Goal: Task Accomplishment & Management: Manage account settings

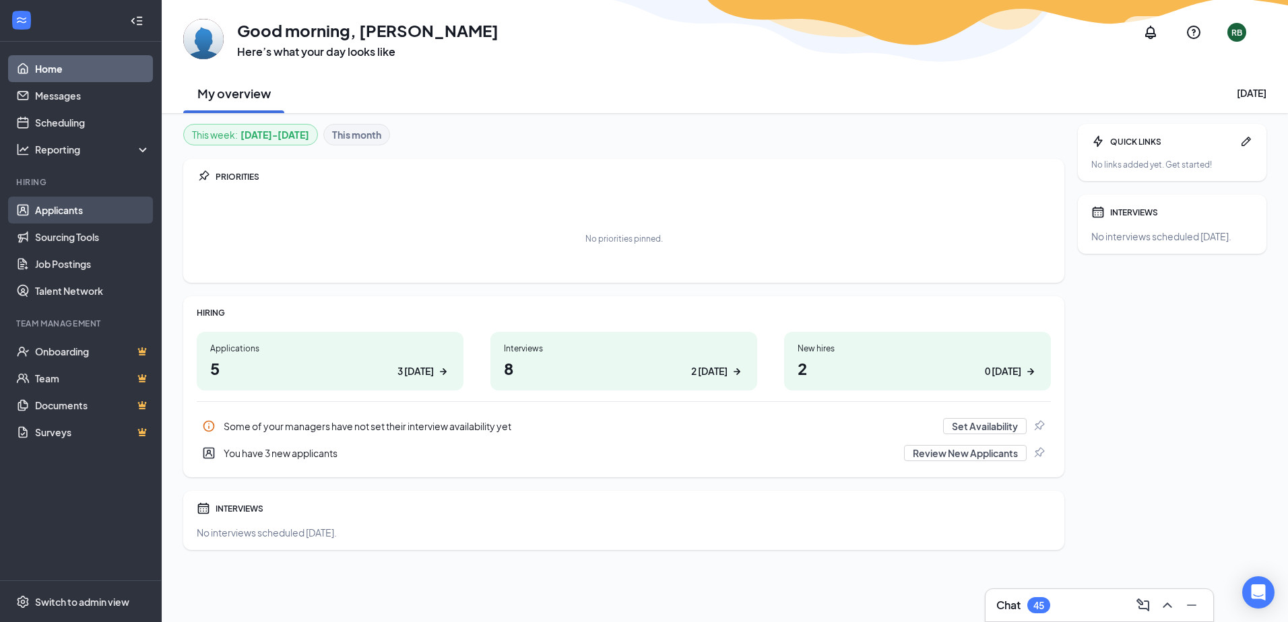
click at [72, 207] on link "Applicants" at bounding box center [92, 210] width 115 height 27
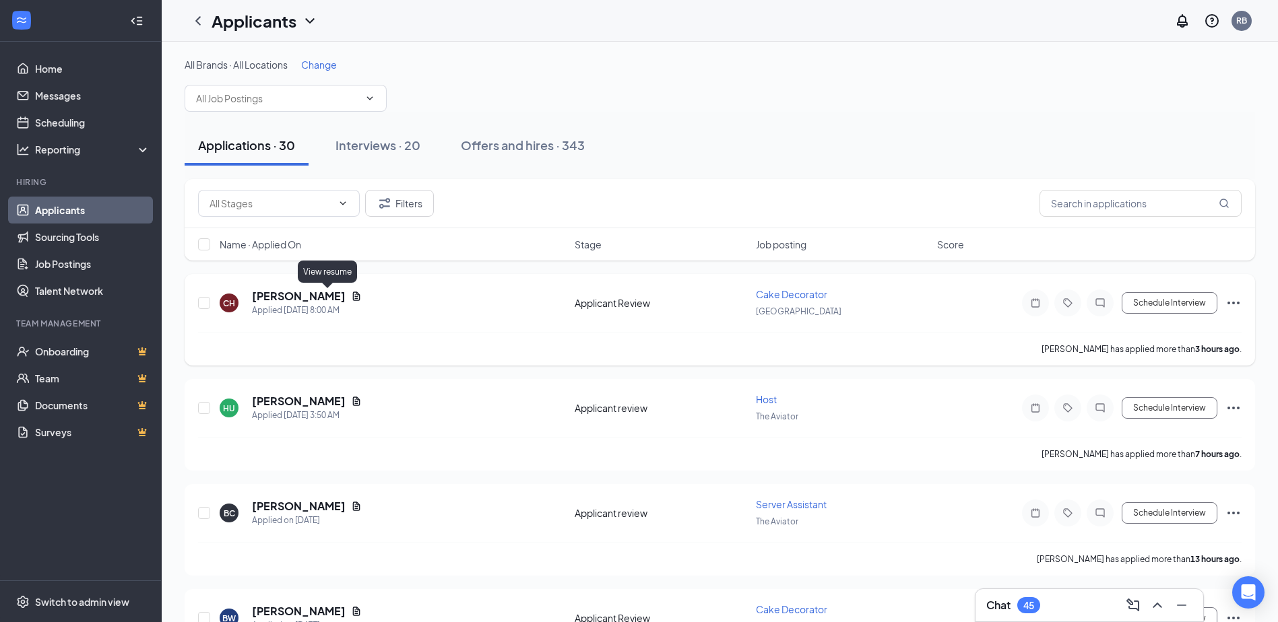
click at [353, 294] on icon "Document" at bounding box center [356, 296] width 7 height 9
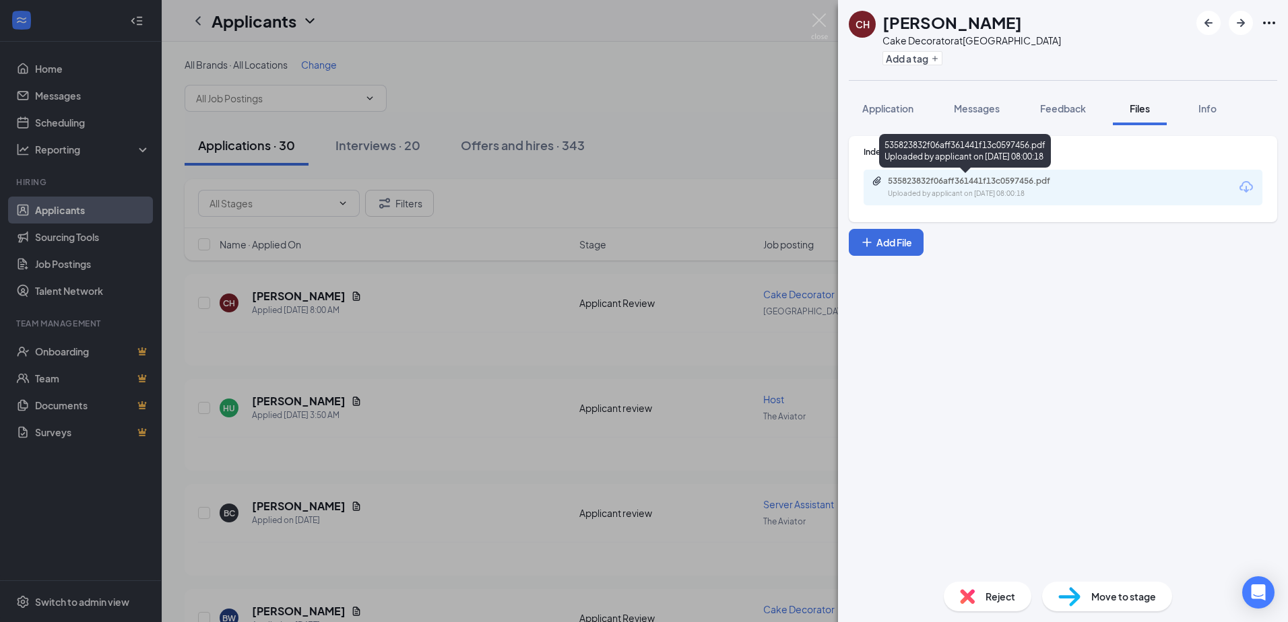
click at [893, 194] on div "Uploaded by applicant on [DATE] 08:00:18" at bounding box center [989, 194] width 202 height 11
click at [819, 28] on img at bounding box center [819, 26] width 17 height 26
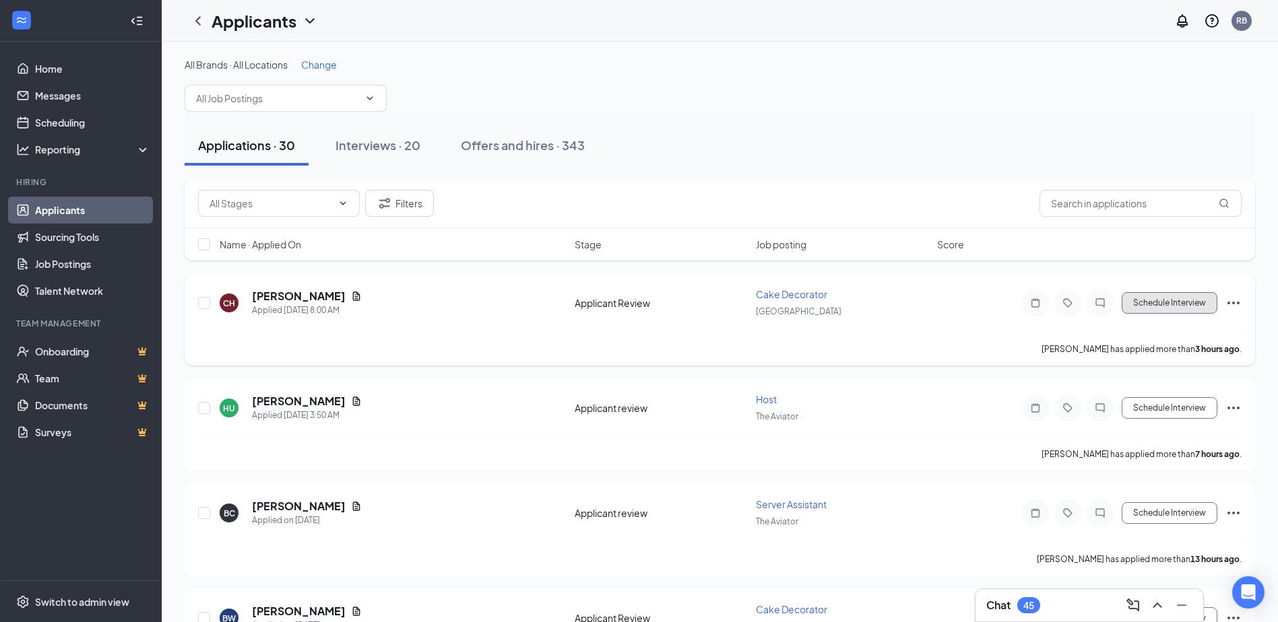
click at [1189, 298] on button "Schedule Interview" at bounding box center [1169, 303] width 96 height 22
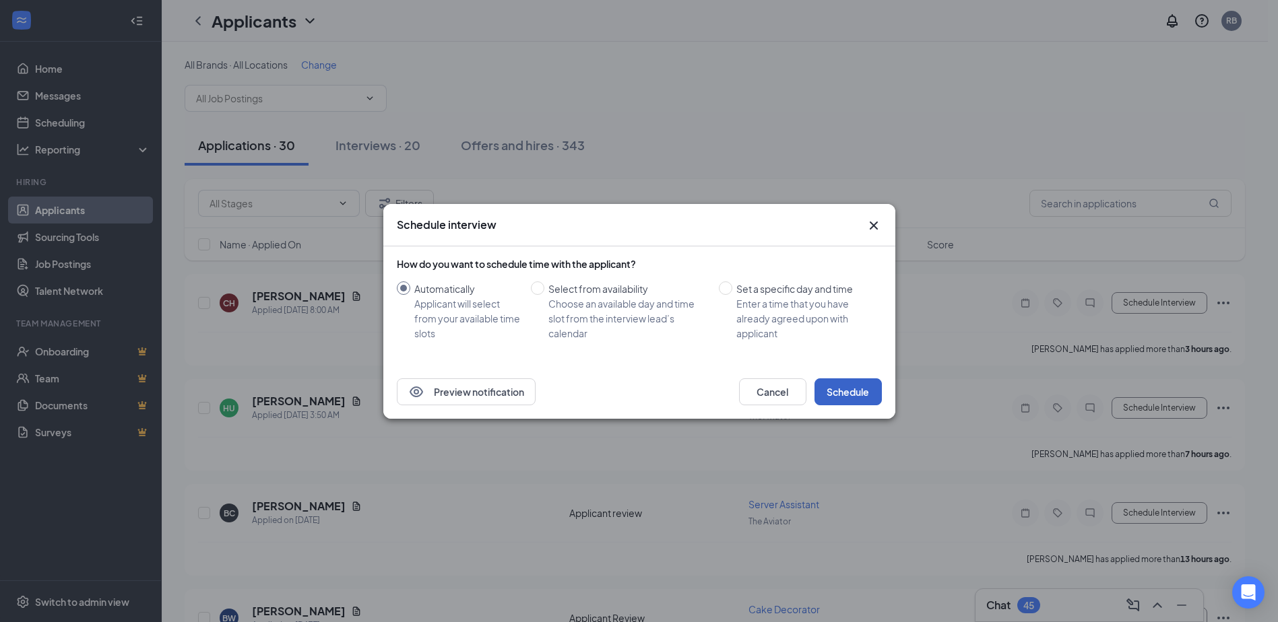
click at [832, 383] on button "Schedule" at bounding box center [847, 392] width 67 height 27
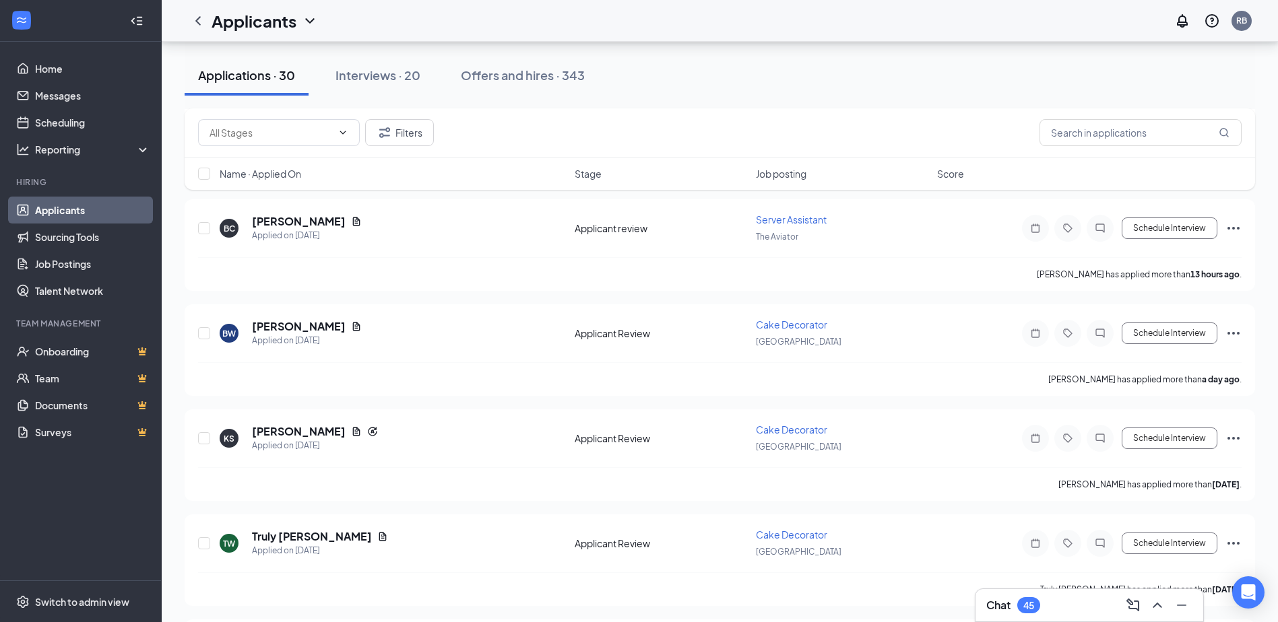
scroll to position [288, 0]
click at [1237, 329] on icon "Ellipses" at bounding box center [1233, 330] width 16 height 16
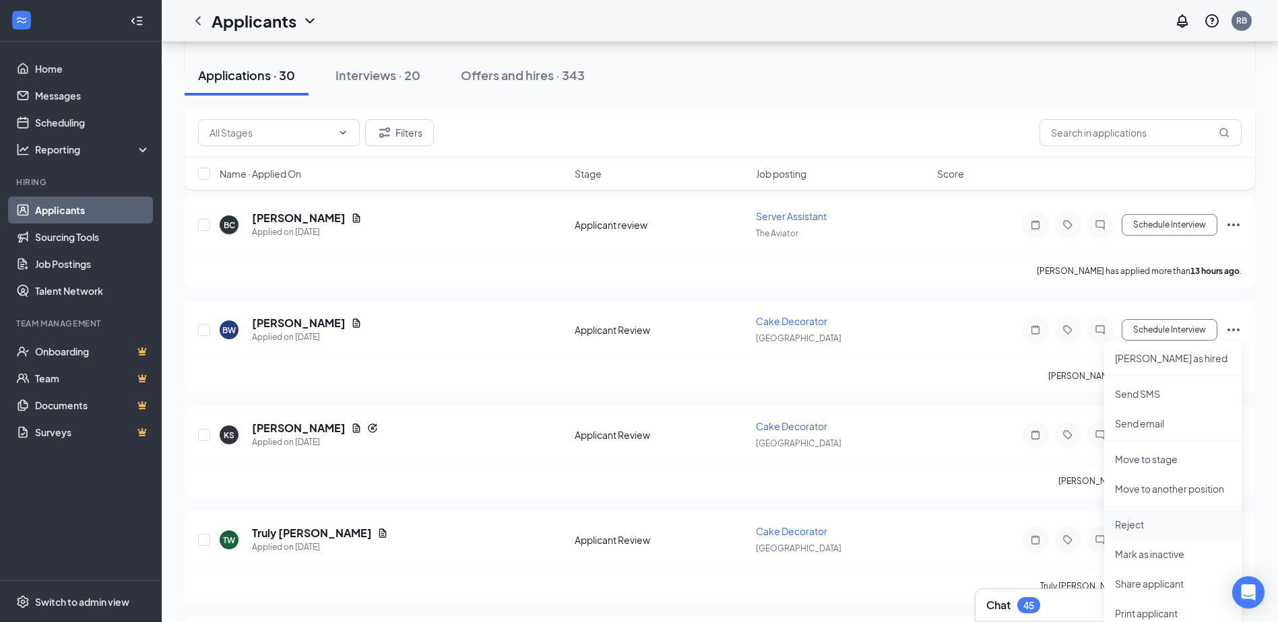
click at [1164, 526] on p "Reject" at bounding box center [1173, 524] width 116 height 13
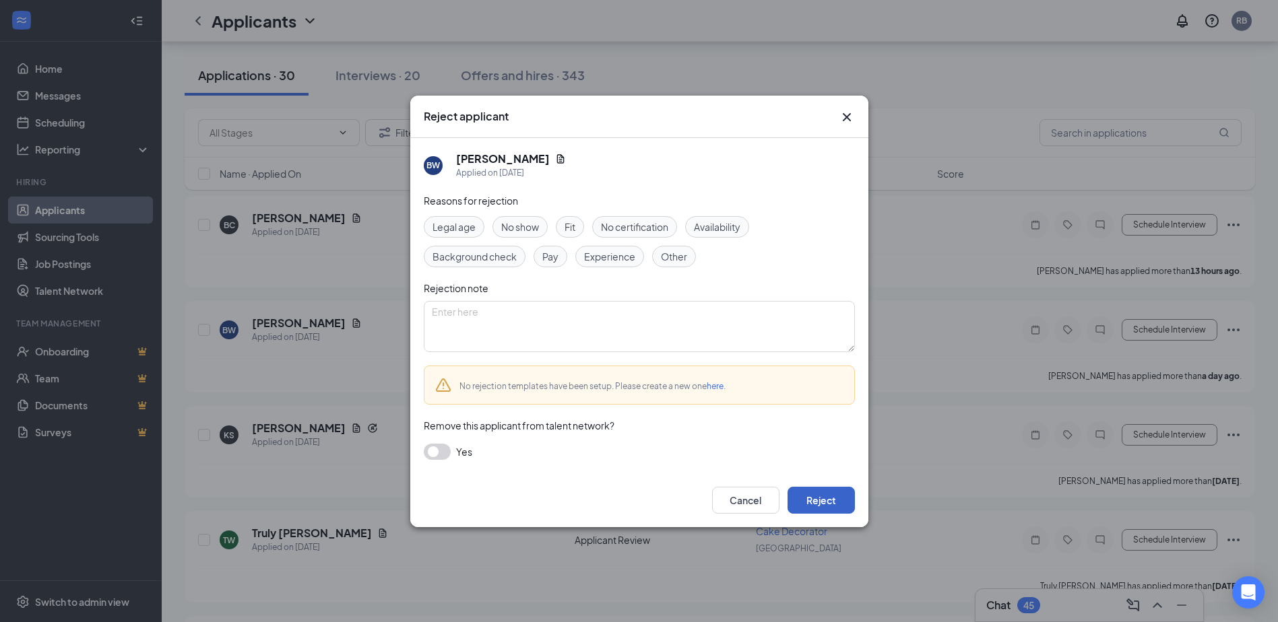
click at [810, 501] on button "Reject" at bounding box center [820, 500] width 67 height 27
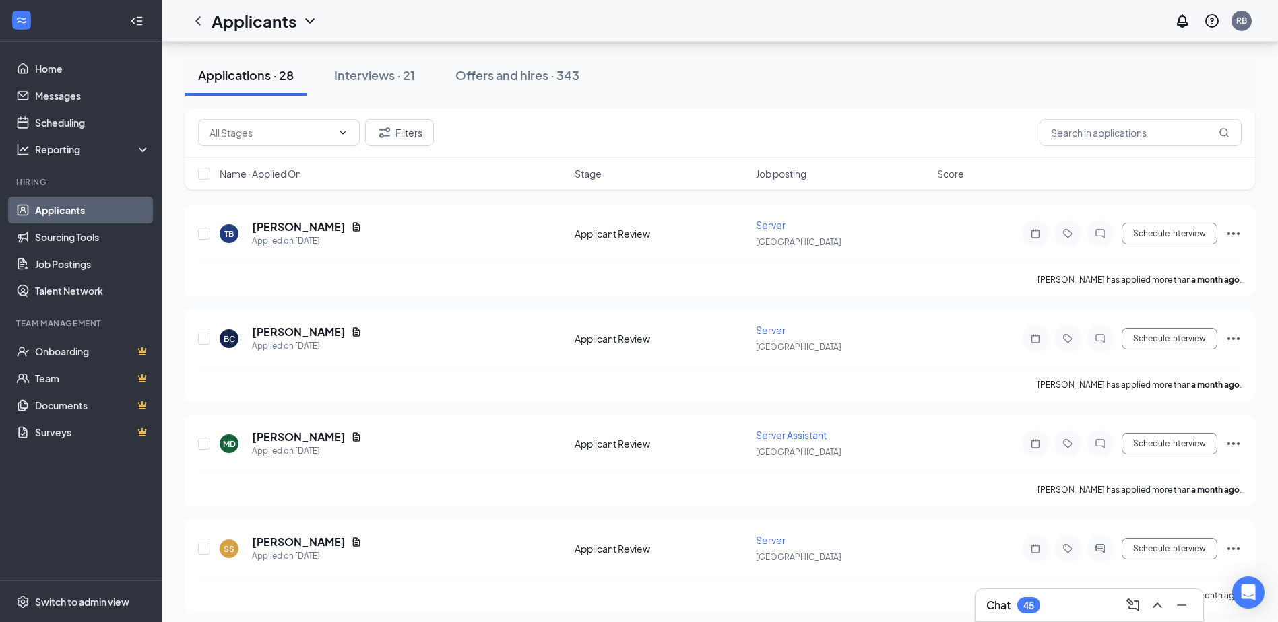
scroll to position [2598, 0]
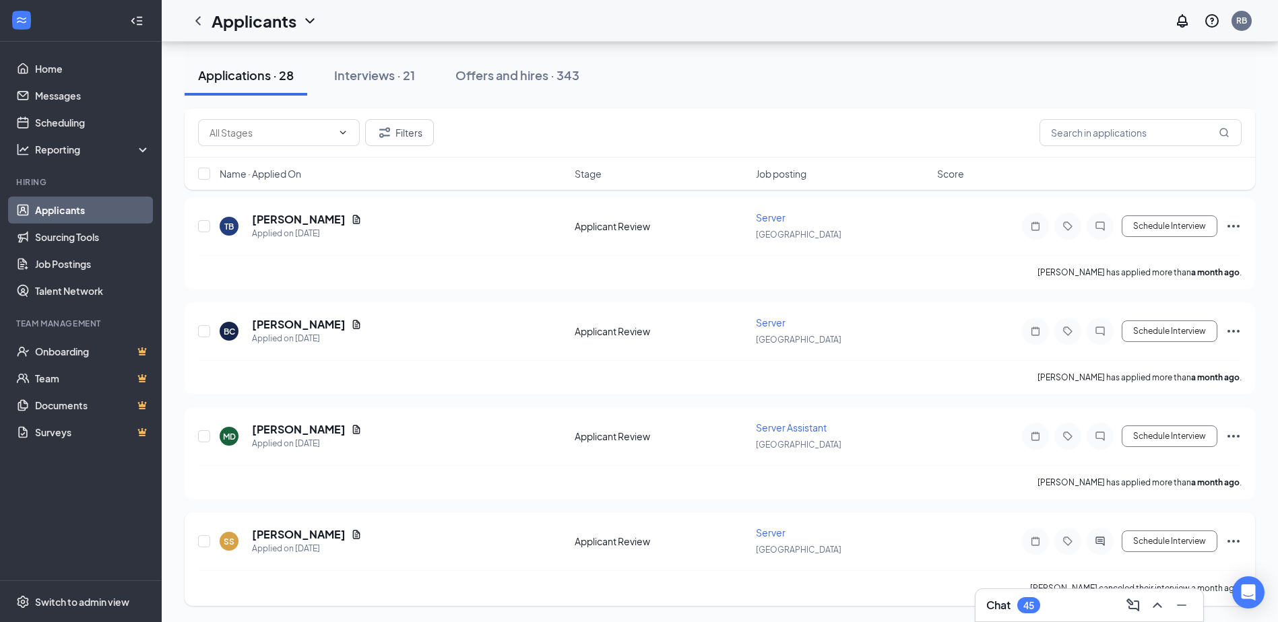
click at [1235, 552] on div "Schedule Interview" at bounding box center [1120, 541] width 242 height 27
click at [1235, 542] on icon "Ellipses" at bounding box center [1233, 541] width 16 height 16
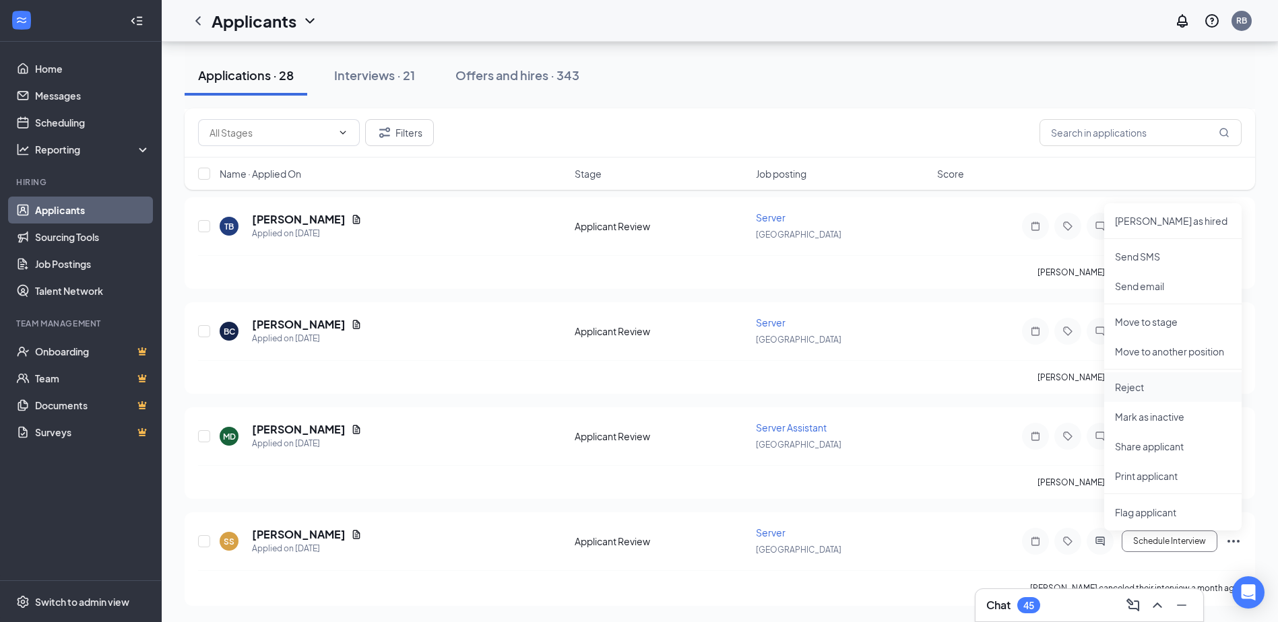
click at [1156, 385] on p "Reject" at bounding box center [1173, 387] width 116 height 13
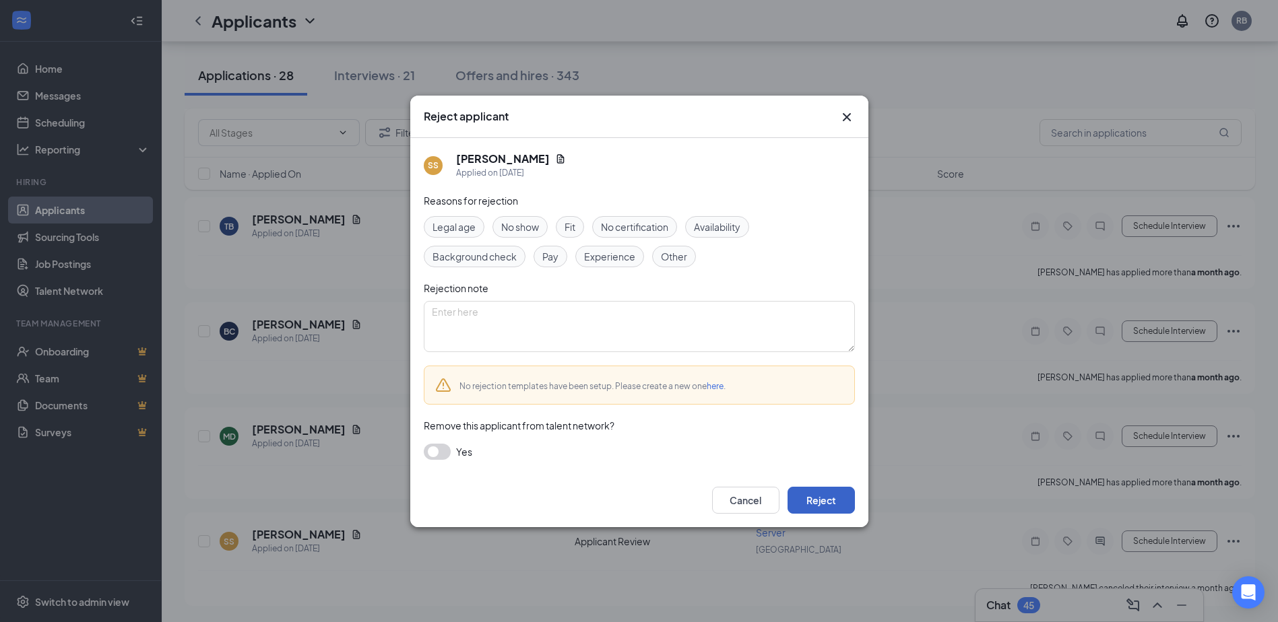
click at [843, 500] on button "Reject" at bounding box center [820, 500] width 67 height 27
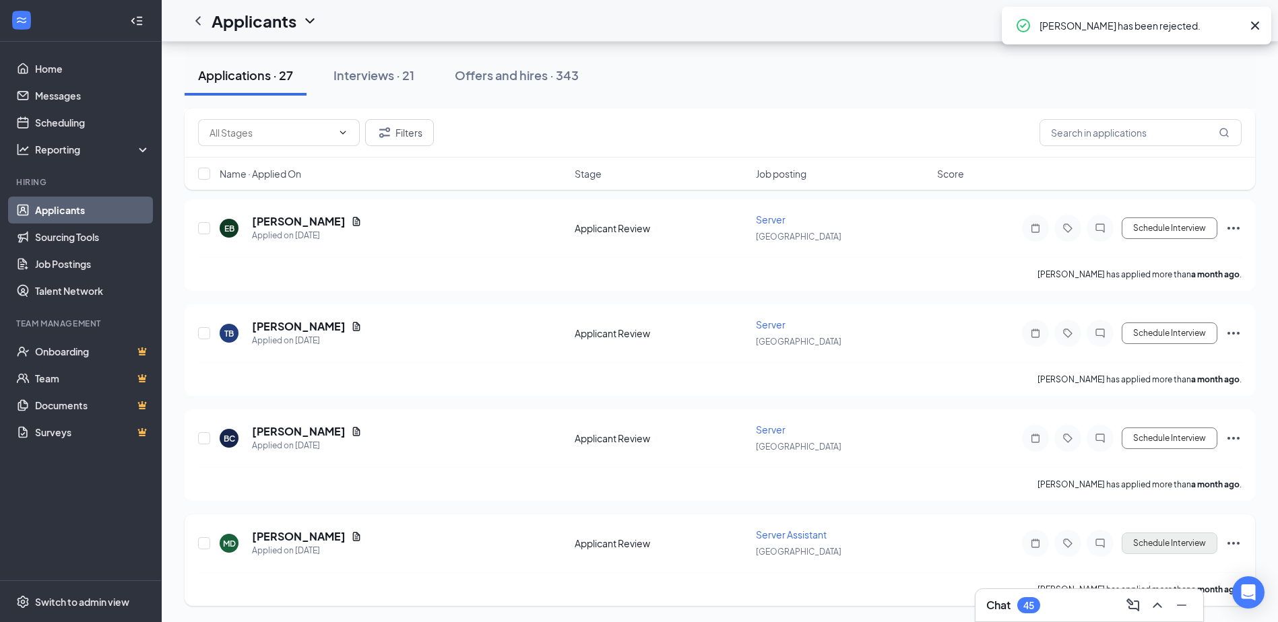
scroll to position [2491, 0]
click at [1235, 548] on icon "Ellipses" at bounding box center [1233, 543] width 16 height 16
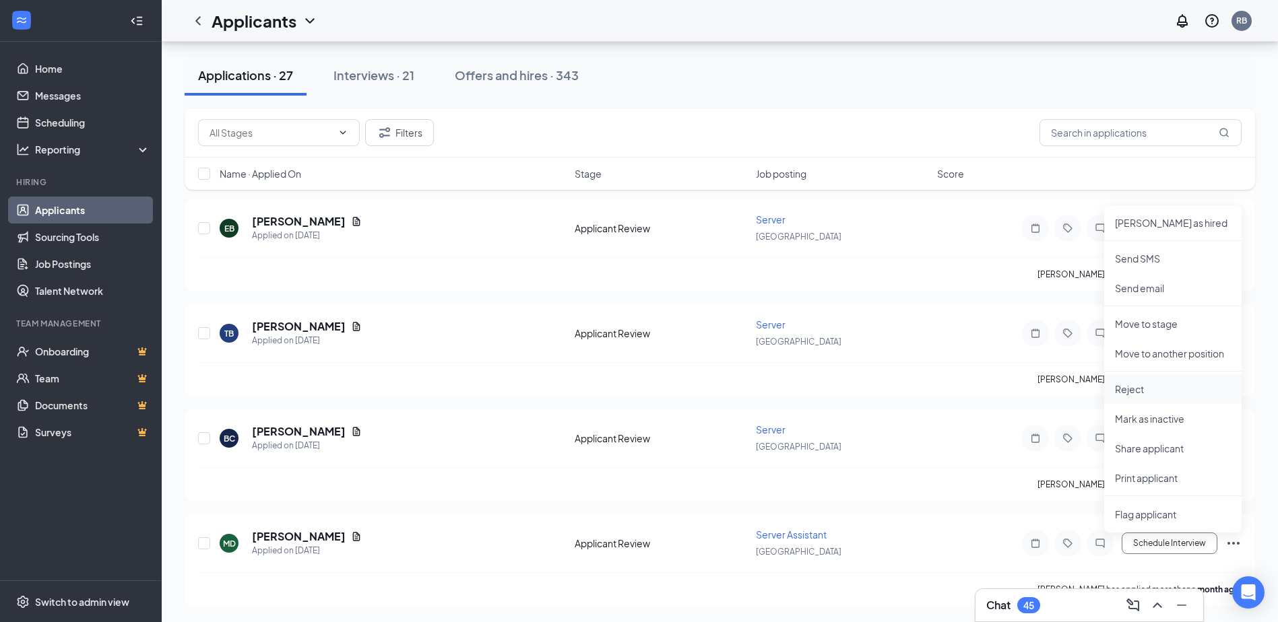
click at [1183, 393] on p "Reject" at bounding box center [1173, 389] width 116 height 13
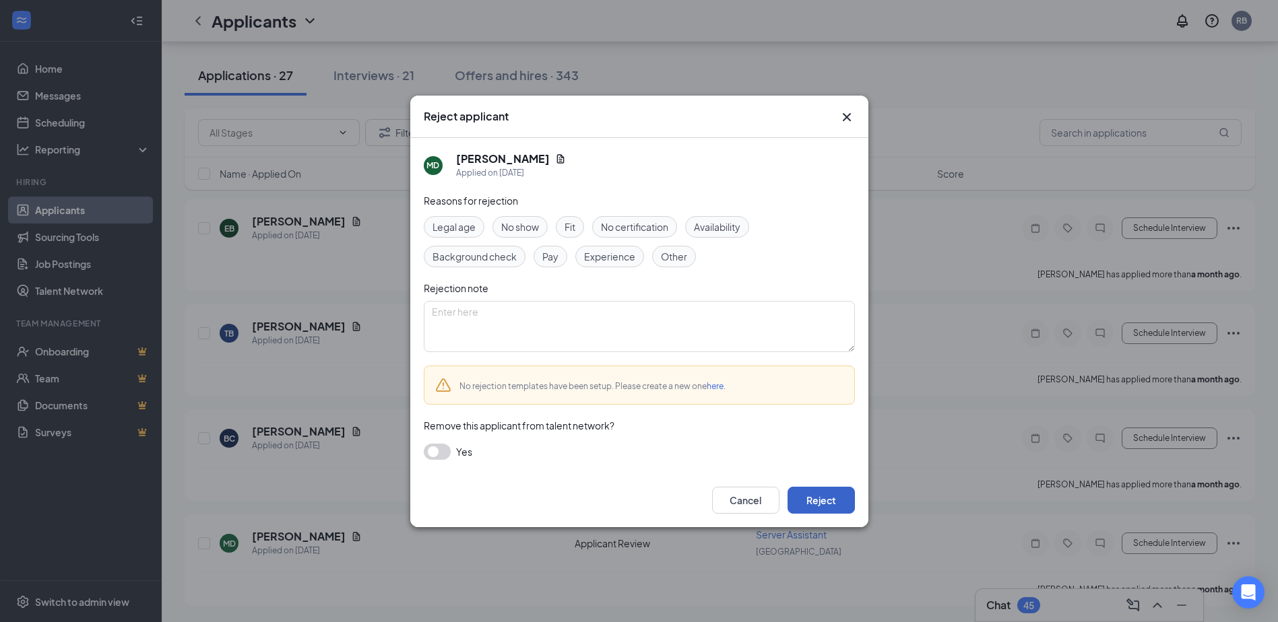
click at [827, 500] on button "Reject" at bounding box center [820, 500] width 67 height 27
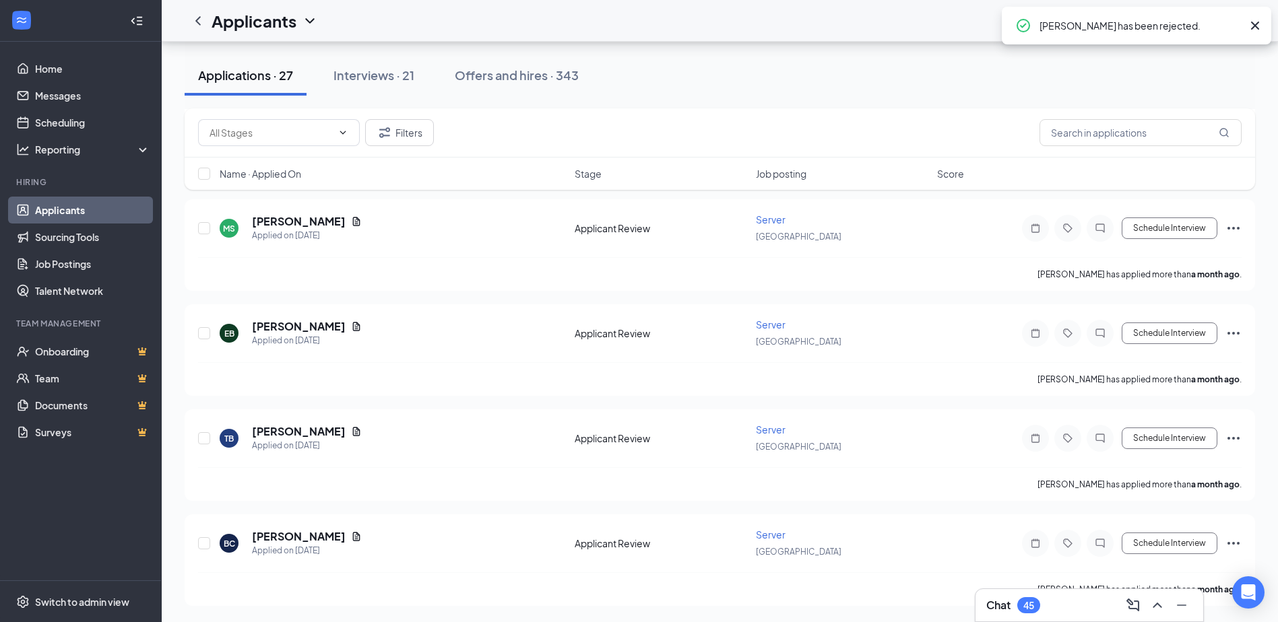
scroll to position [2386, 0]
click at [1239, 546] on icon "Ellipses" at bounding box center [1233, 543] width 16 height 16
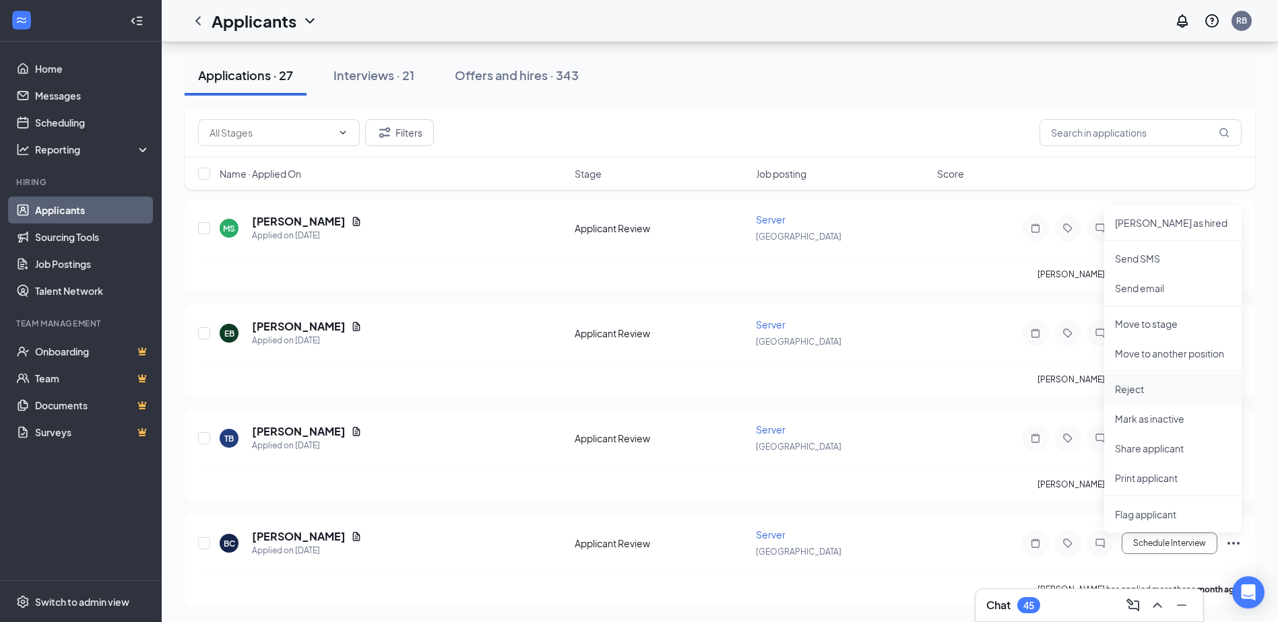
click at [1185, 391] on p "Reject" at bounding box center [1173, 389] width 116 height 13
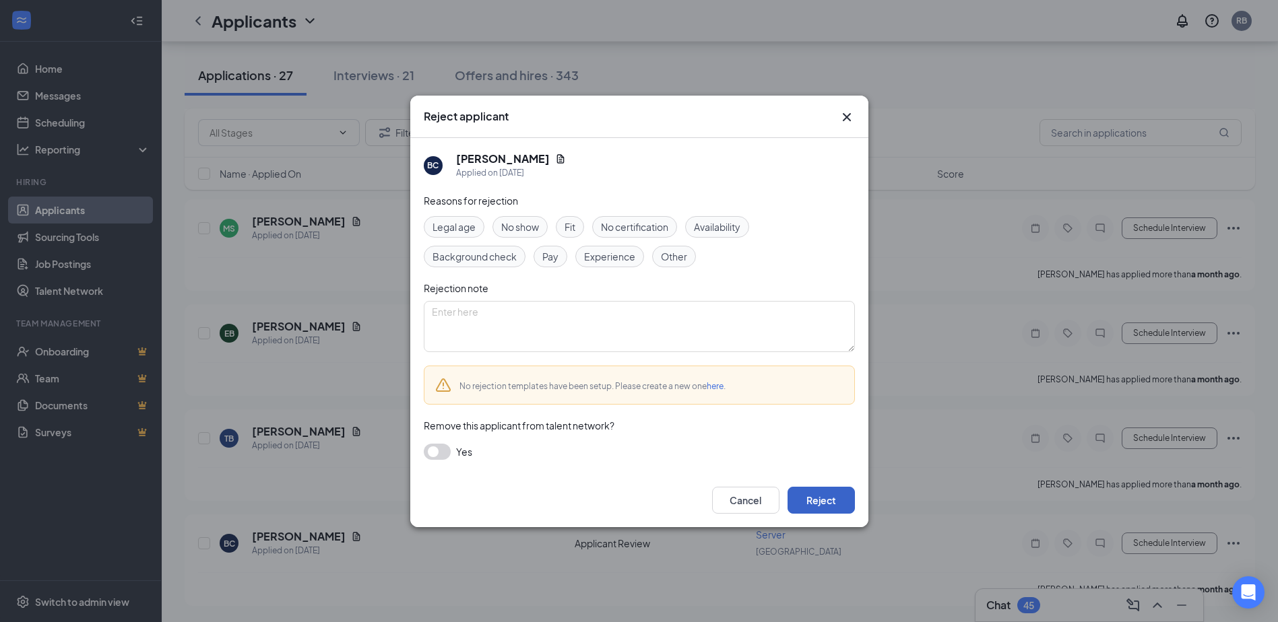
click at [805, 504] on button "Reject" at bounding box center [820, 500] width 67 height 27
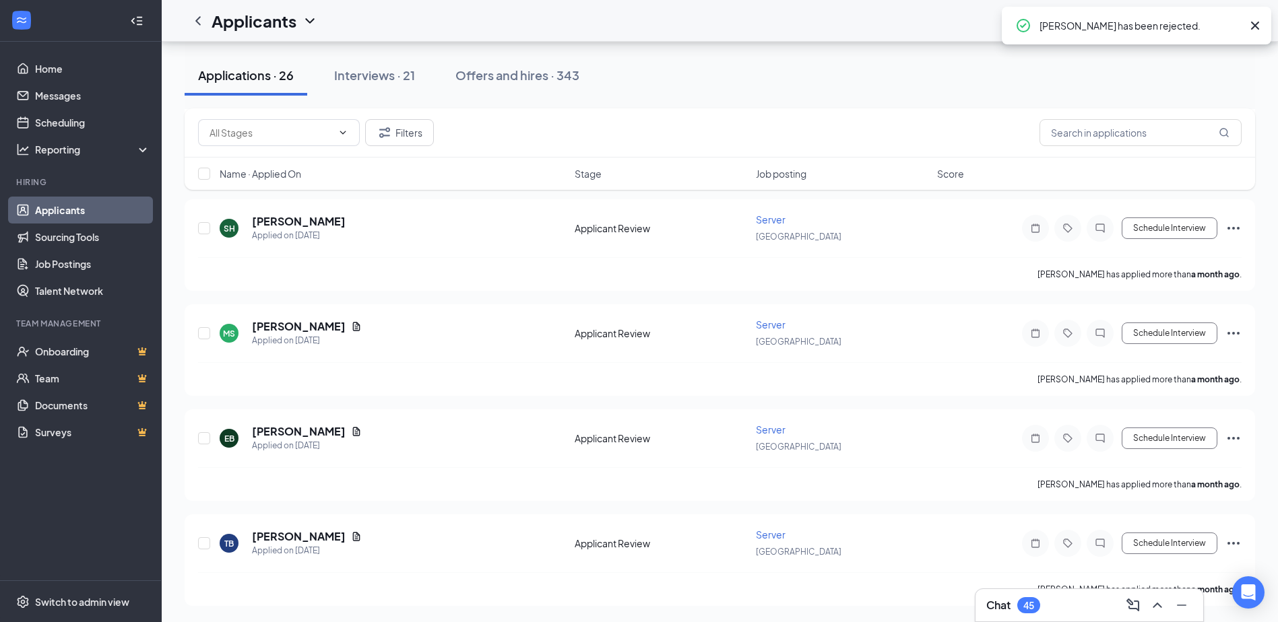
scroll to position [2281, 0]
click at [1232, 538] on icon "Ellipses" at bounding box center [1233, 543] width 16 height 16
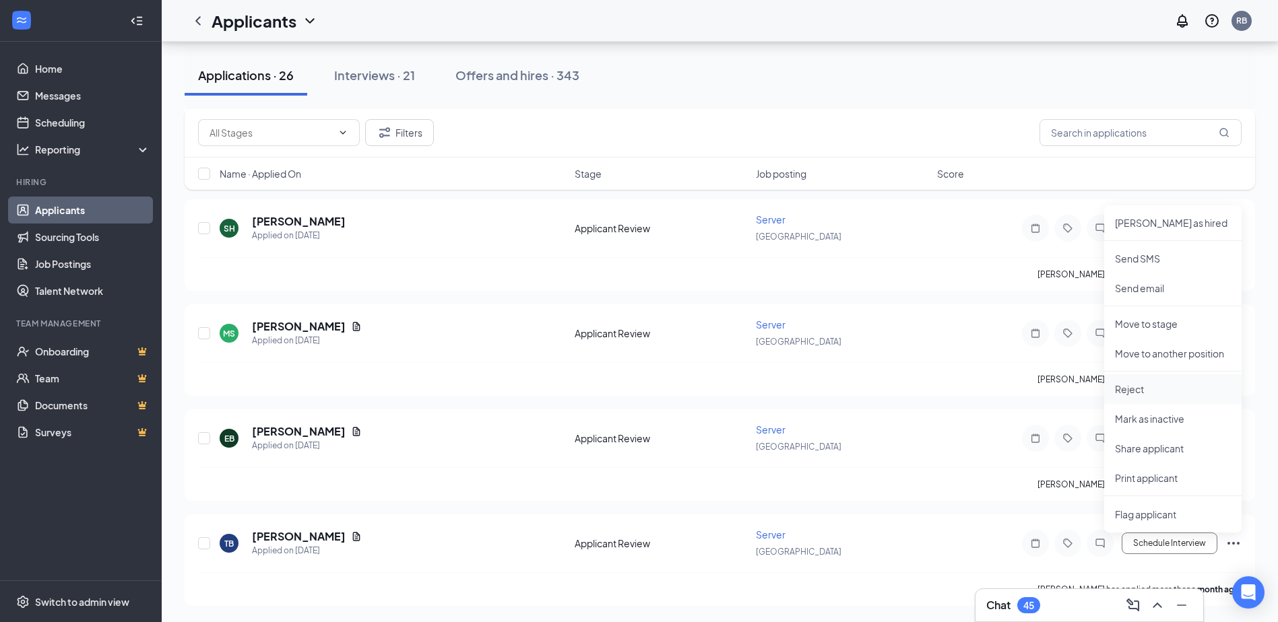
click at [1180, 386] on p "Reject" at bounding box center [1173, 389] width 116 height 13
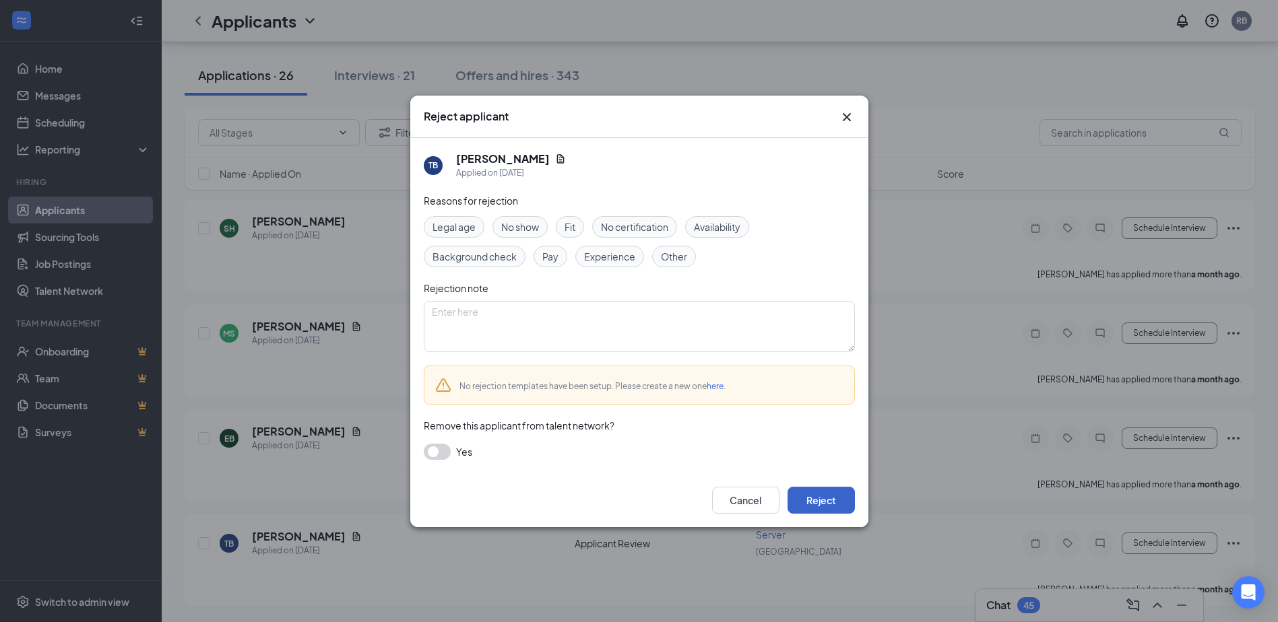
click at [816, 498] on button "Reject" at bounding box center [820, 500] width 67 height 27
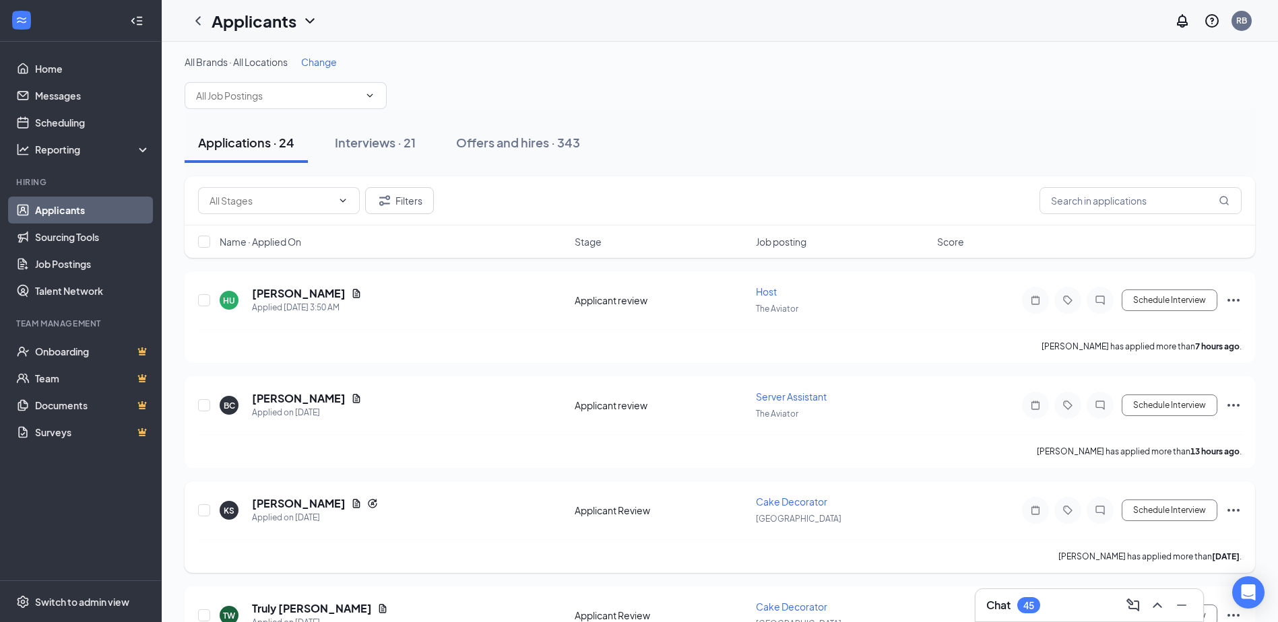
scroll to position [0, 0]
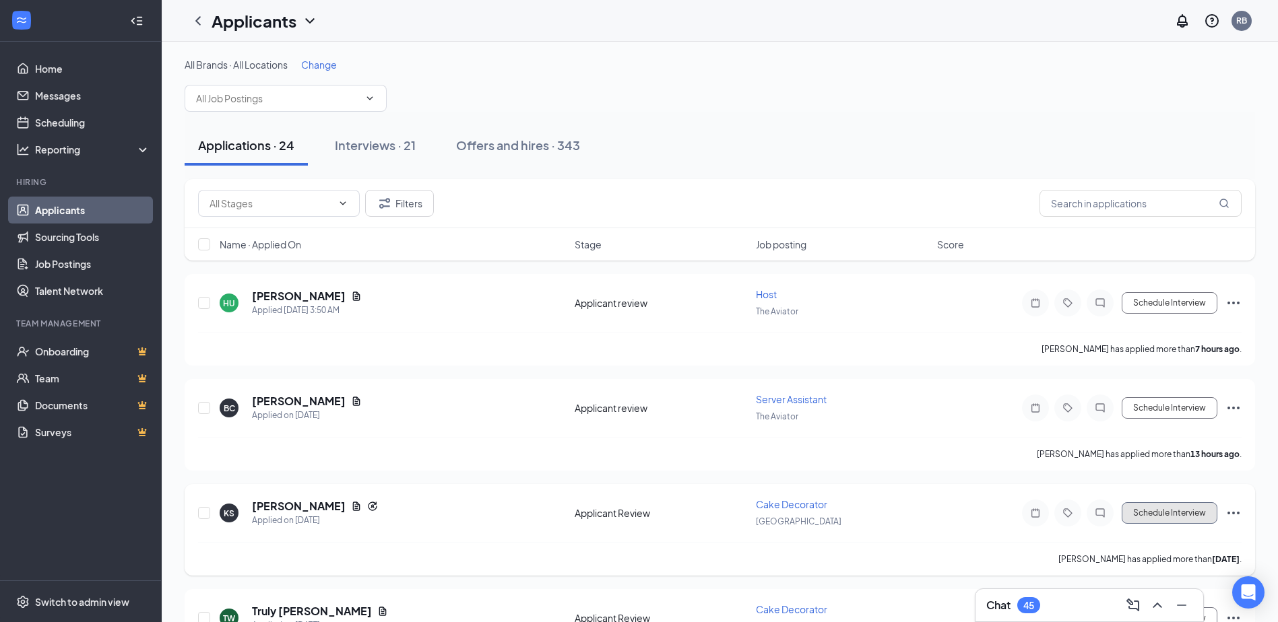
click at [1193, 513] on button "Schedule Interview" at bounding box center [1169, 513] width 96 height 22
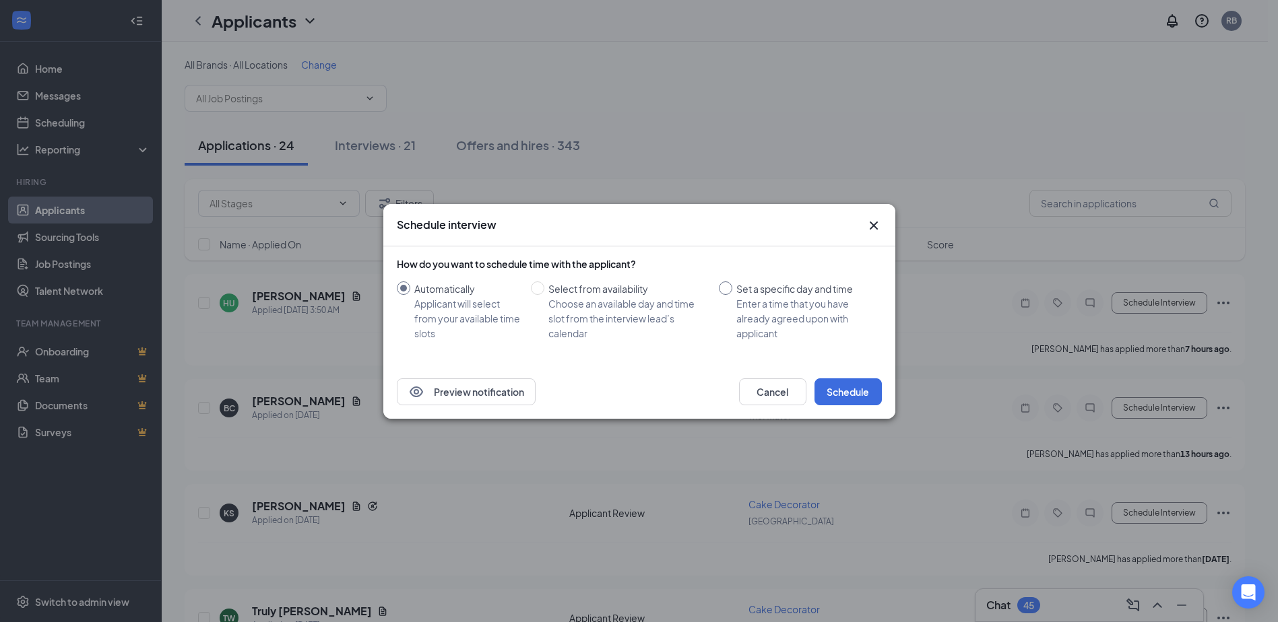
click at [728, 290] on input "Set a specific day and time Enter a time that you have already agreed upon with…" at bounding box center [725, 288] width 13 height 13
radio input "true"
radio input "false"
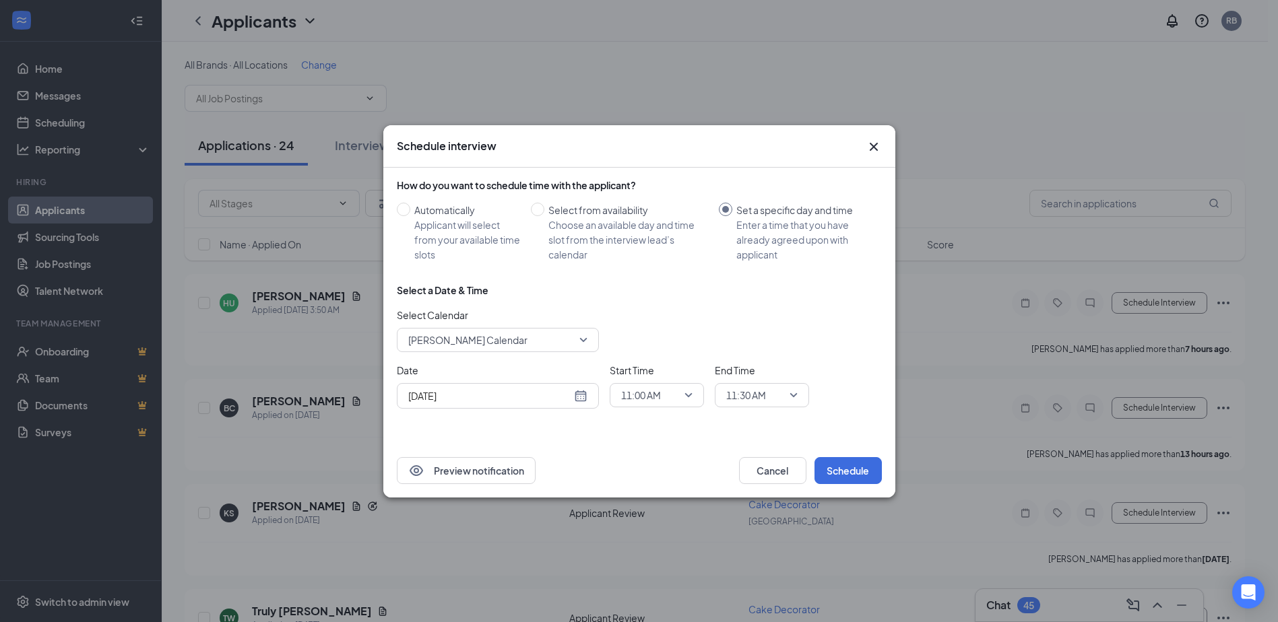
click at [583, 396] on div "[DATE]" at bounding box center [497, 396] width 179 height 15
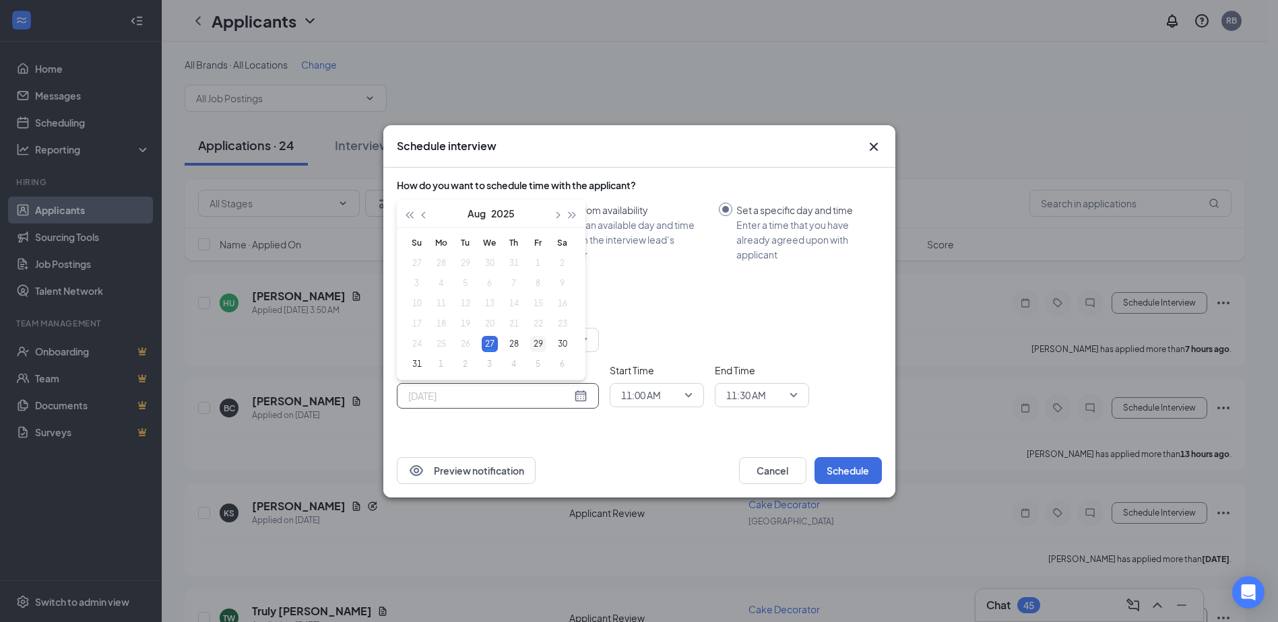
type input "[DATE]"
click at [543, 346] on div "29" at bounding box center [538, 344] width 16 height 16
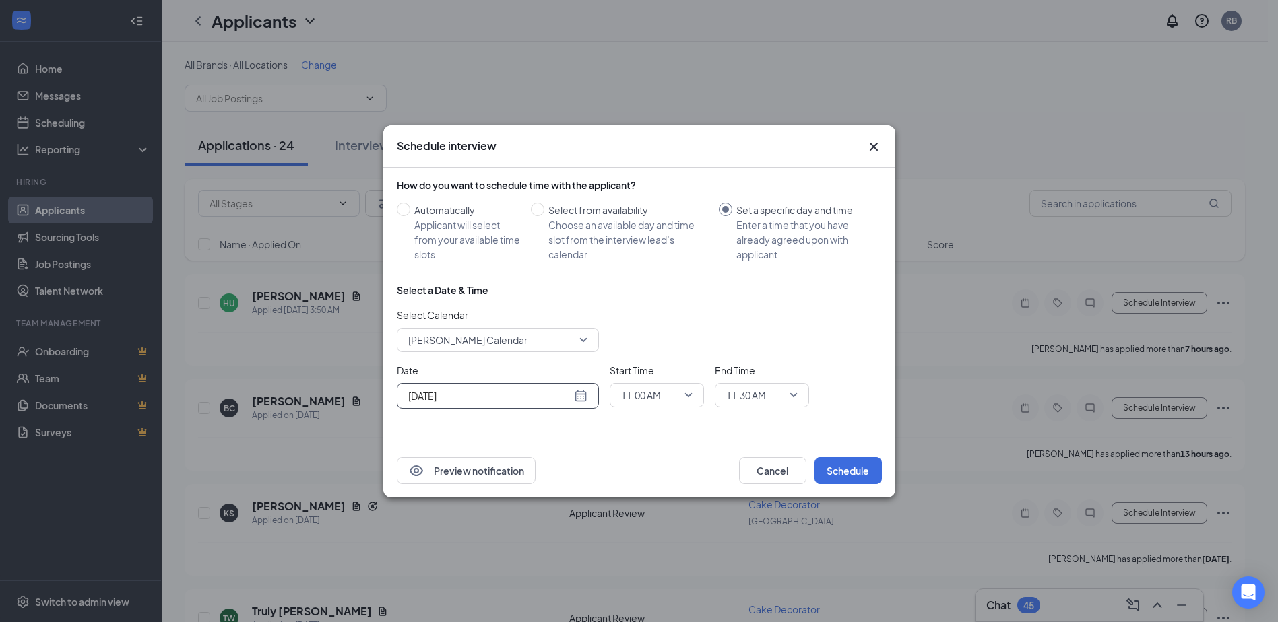
click at [780, 389] on span "11:30 AM" at bounding box center [755, 395] width 59 height 20
click at [758, 268] on span "02:00 PM" at bounding box center [745, 265] width 40 height 15
click at [837, 467] on button "Schedule" at bounding box center [847, 470] width 67 height 27
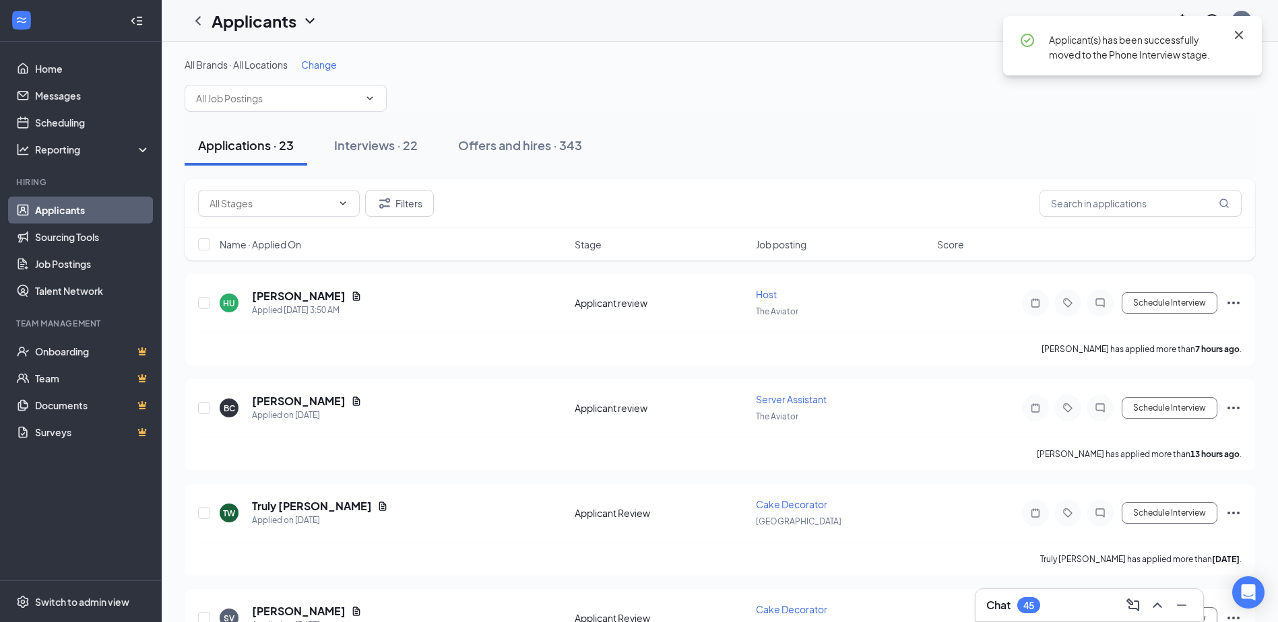
click at [1233, 36] on icon "Cross" at bounding box center [1239, 35] width 16 height 16
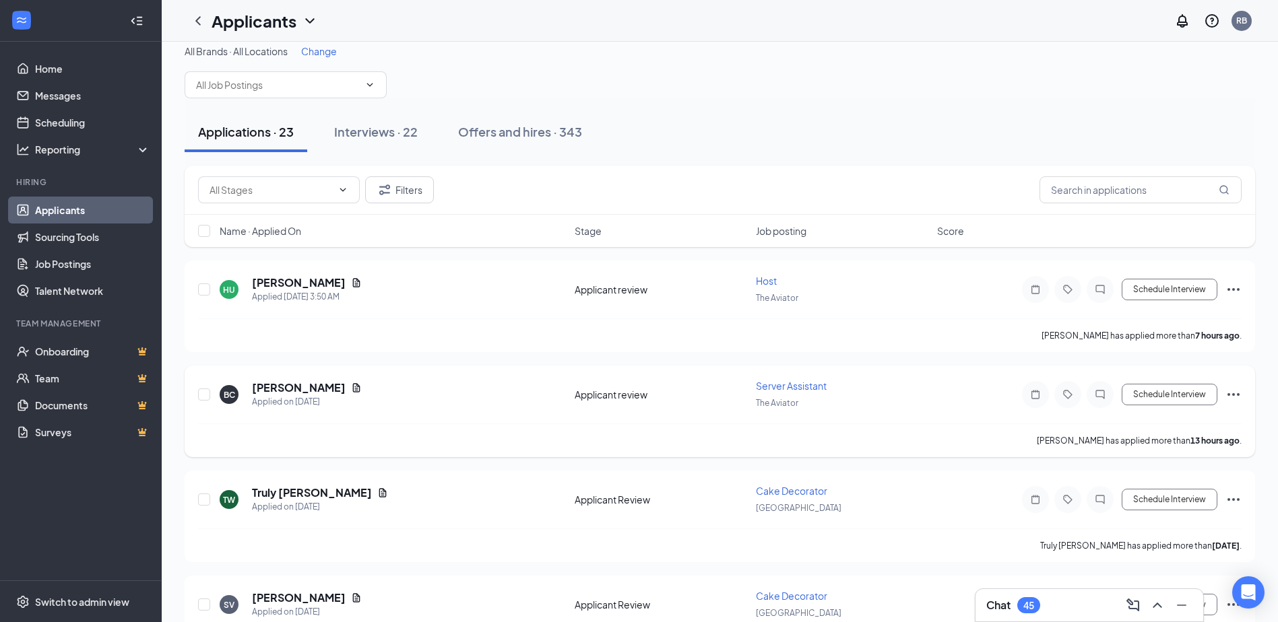
scroll to position [0, 0]
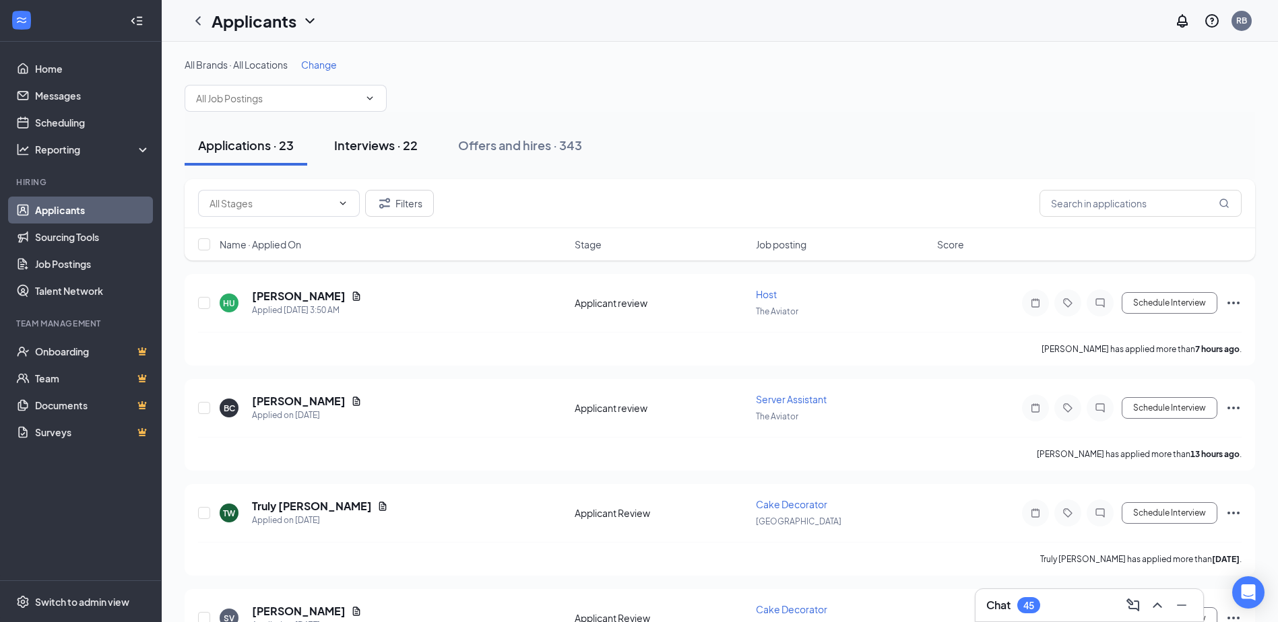
click at [376, 149] on div "Interviews · 22" at bounding box center [376, 145] width 84 height 17
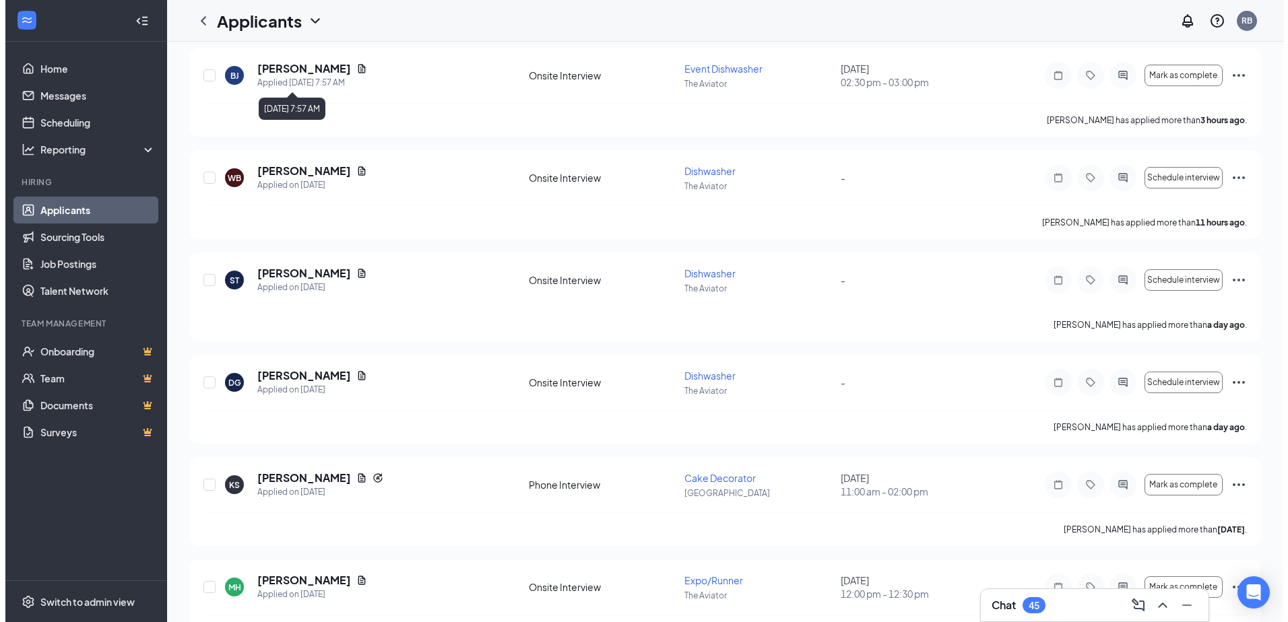
scroll to position [404, 0]
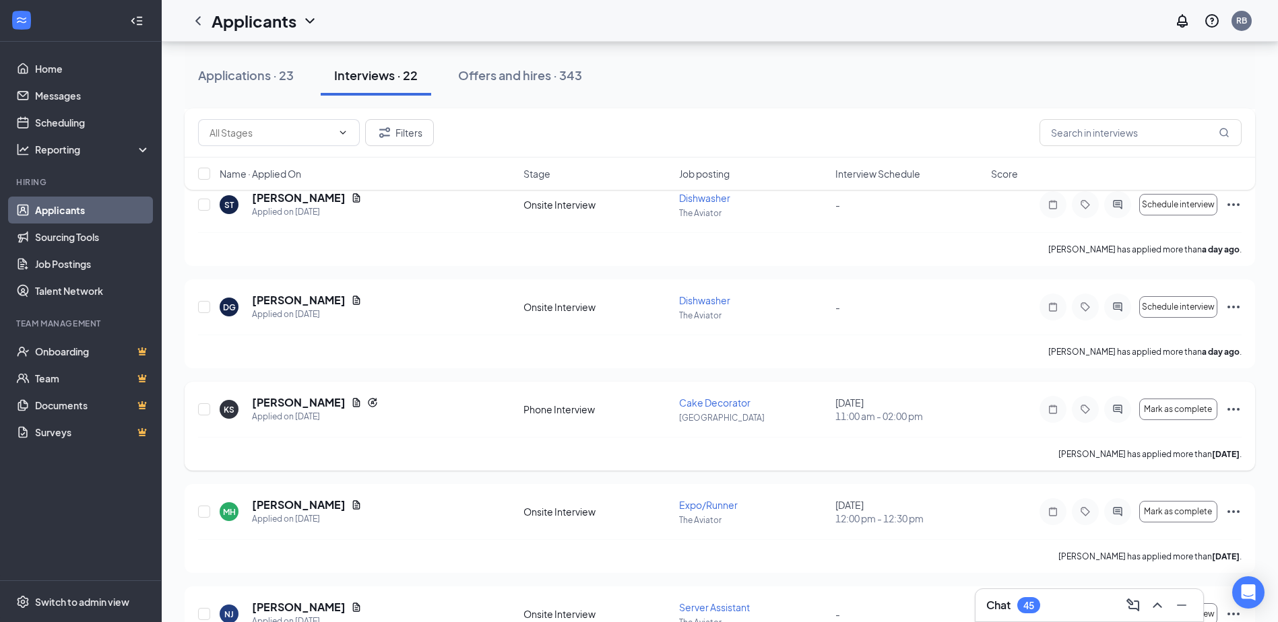
click at [1236, 407] on icon "Ellipses" at bounding box center [1233, 409] width 16 height 16
click at [1228, 383] on div "KS [PERSON_NAME] Applied on [DATE] Phone Interview Cake Decorator [GEOGRAPHIC_D…" at bounding box center [720, 426] width 1070 height 89
click at [1116, 409] on icon "ActiveChat" at bounding box center [1117, 409] width 9 height 9
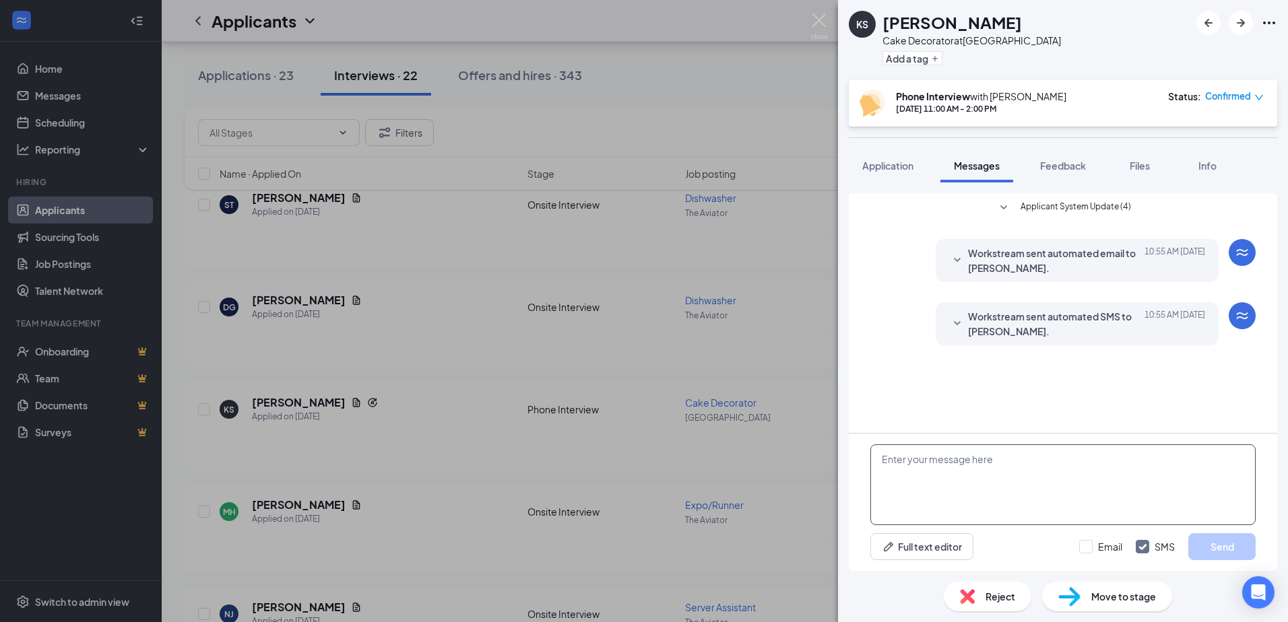
click at [1054, 474] on textarea at bounding box center [1062, 485] width 385 height 81
type textarea "My apologies. This is set for your onsite Stage and face to face interview"
click at [1208, 544] on button "Send" at bounding box center [1221, 546] width 67 height 27
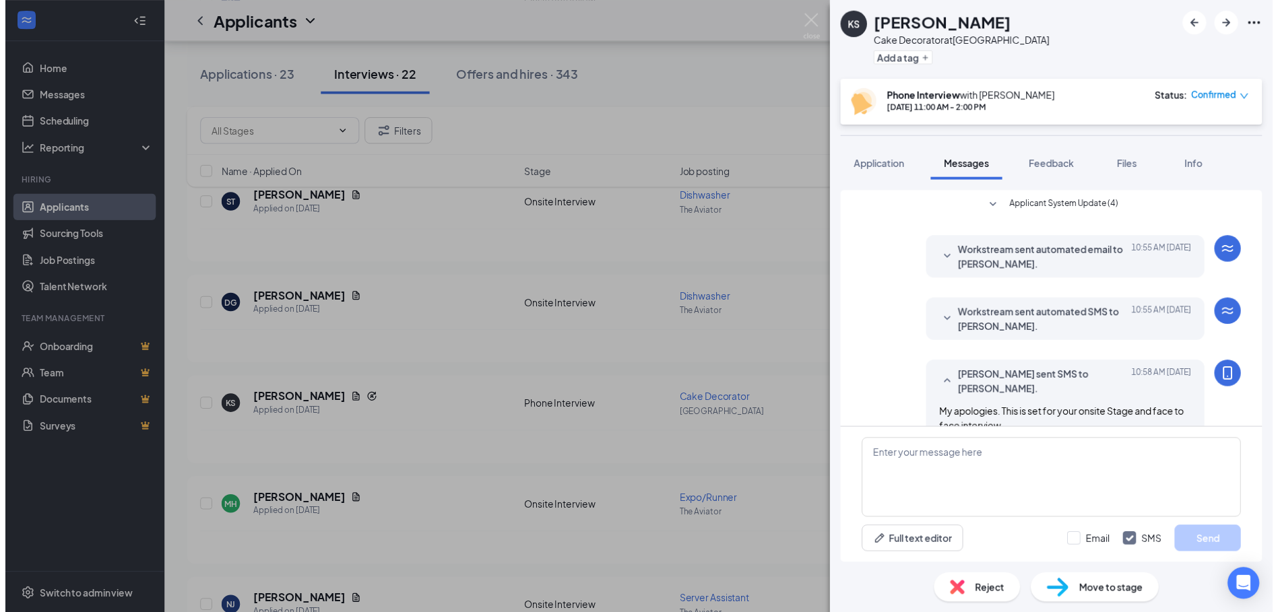
scroll to position [27, 0]
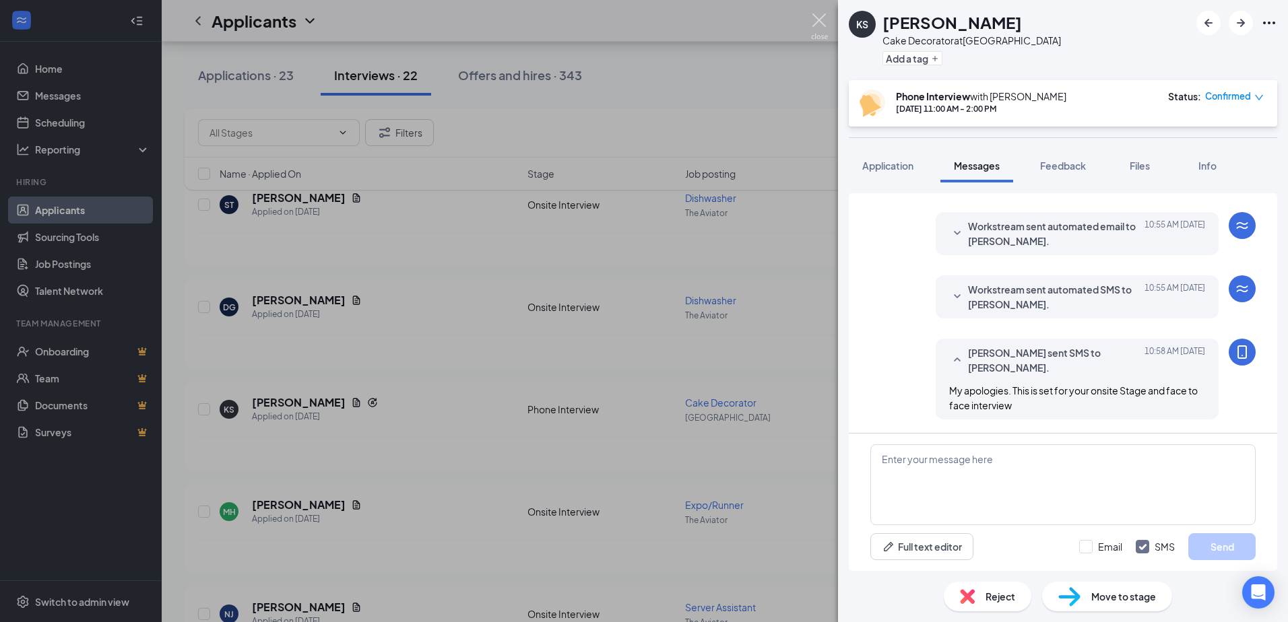
click at [817, 20] on img at bounding box center [819, 26] width 17 height 26
